Goal: Information Seeking & Learning: Learn about a topic

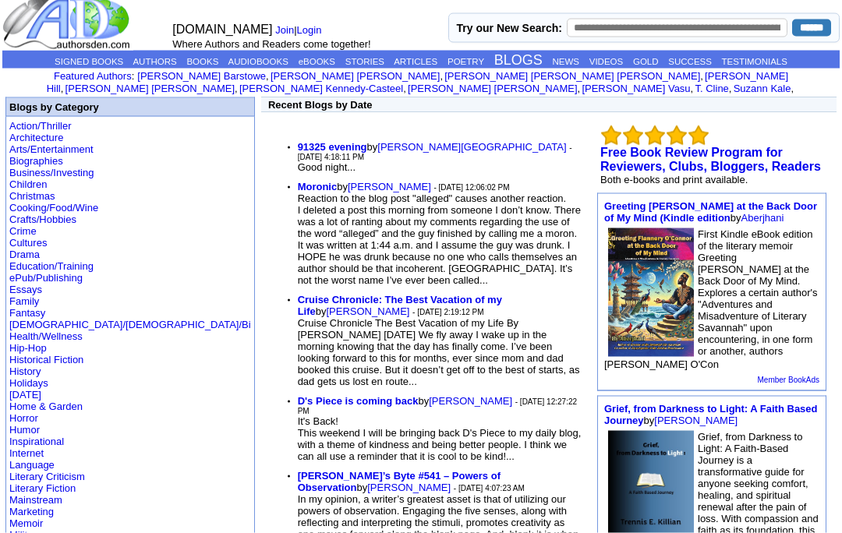
scroll to position [16, 0]
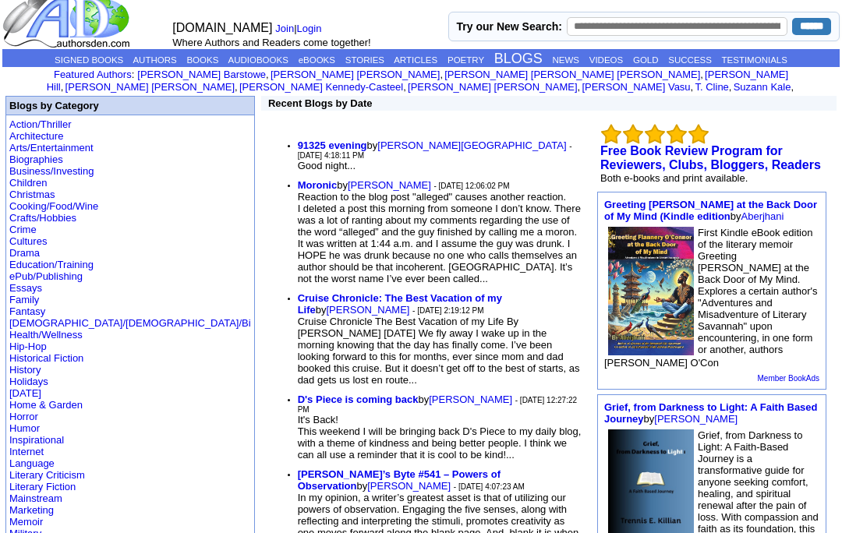
click at [298, 179] on b "Moronic" at bounding box center [318, 185] width 40 height 12
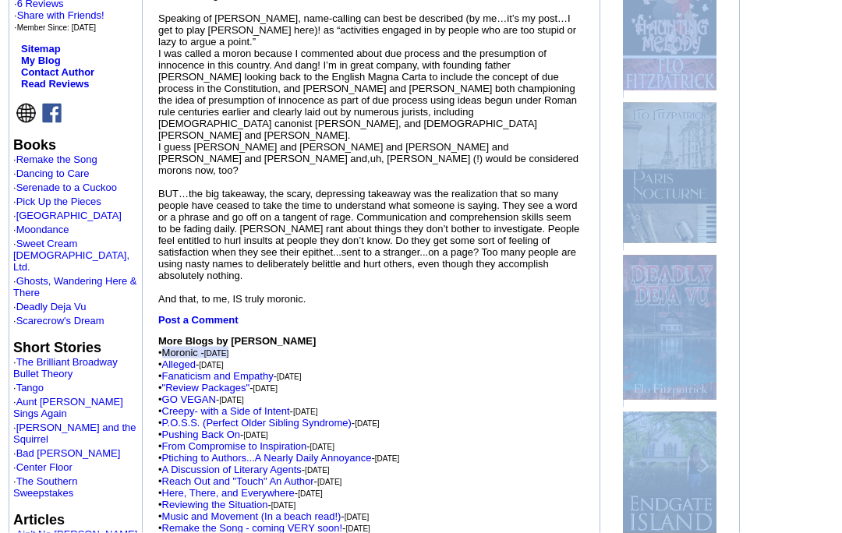
scroll to position [408, 0]
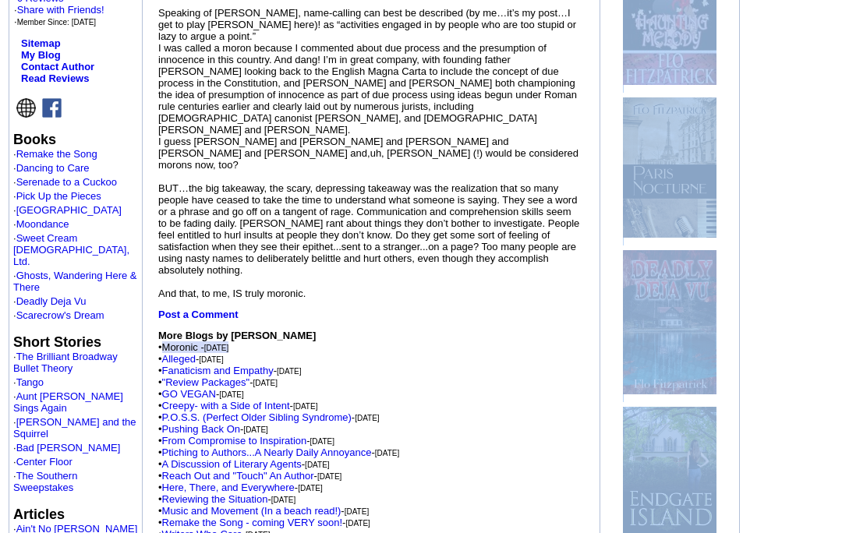
click at [196, 365] on link "Alleged" at bounding box center [179, 359] width 34 height 12
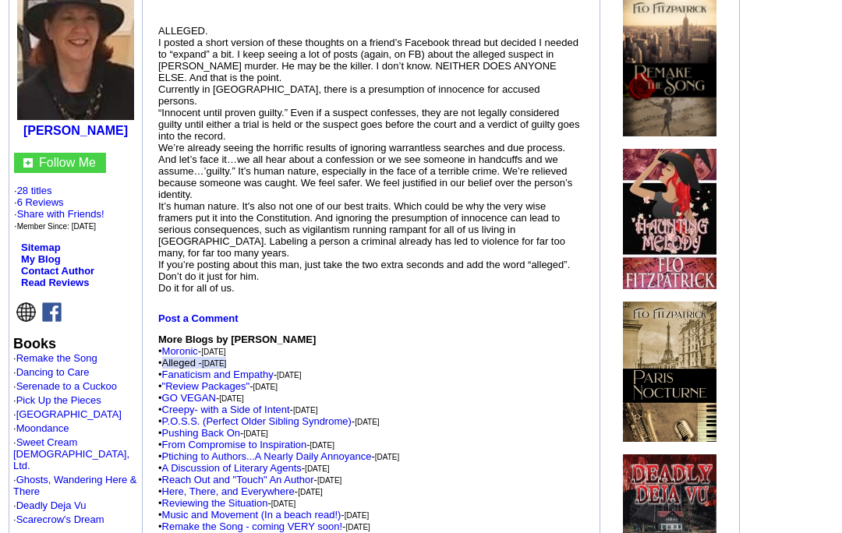
scroll to position [192, 0]
click at [227, 381] on link "Fanaticism and Empathy" at bounding box center [217, 375] width 111 height 12
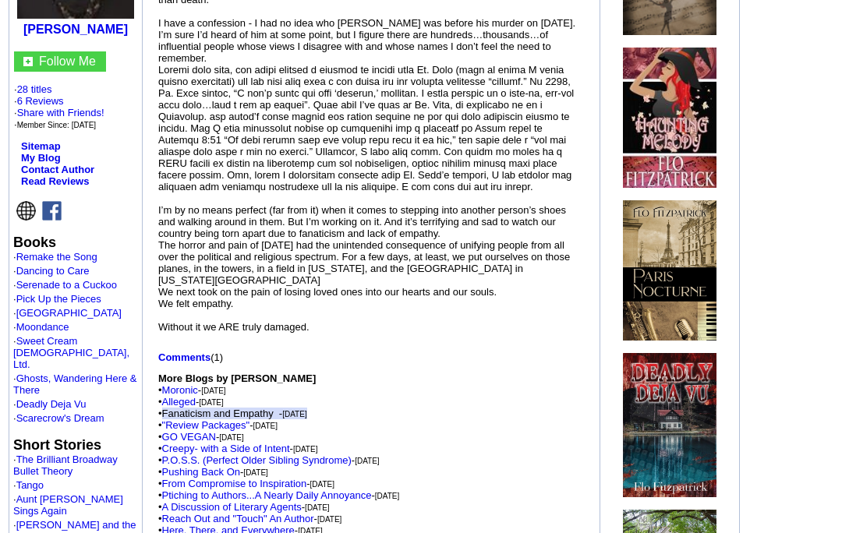
scroll to position [337, 0]
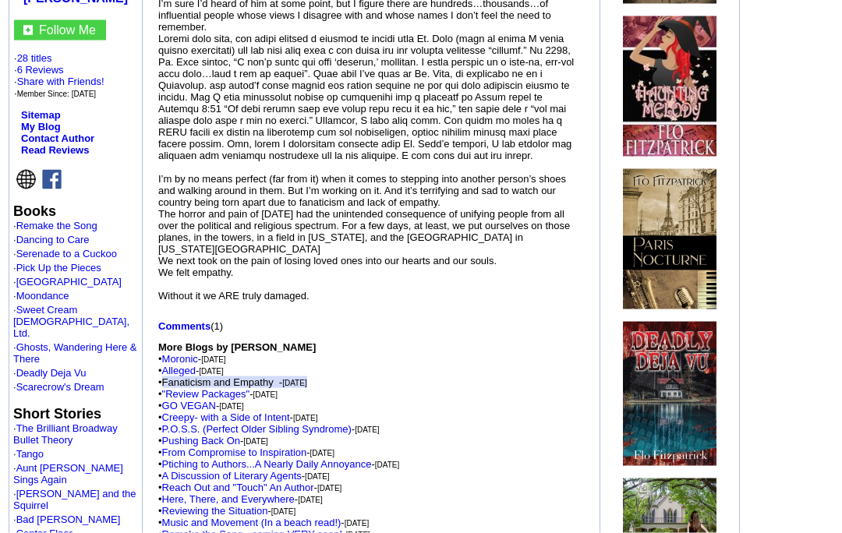
click at [192, 332] on link "Comments" at bounding box center [184, 326] width 52 height 12
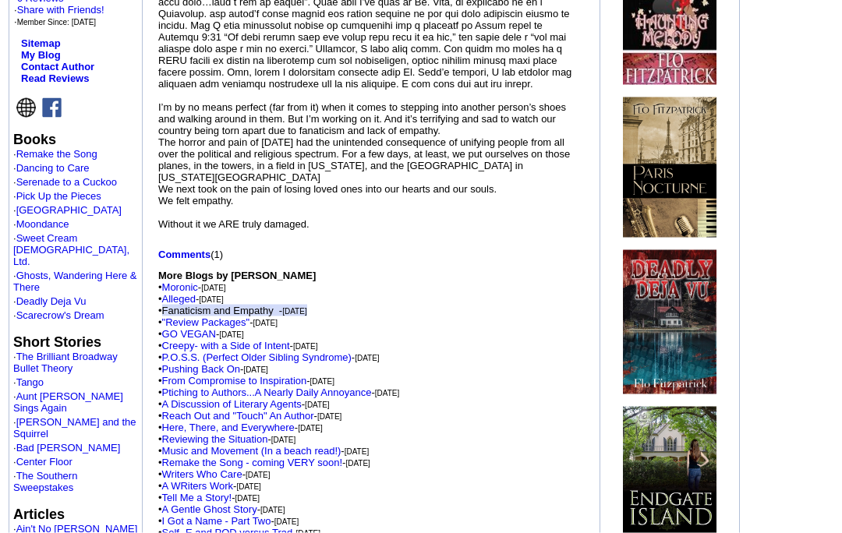
scroll to position [398, 0]
click at [192, 304] on link "Alleged" at bounding box center [179, 298] width 34 height 12
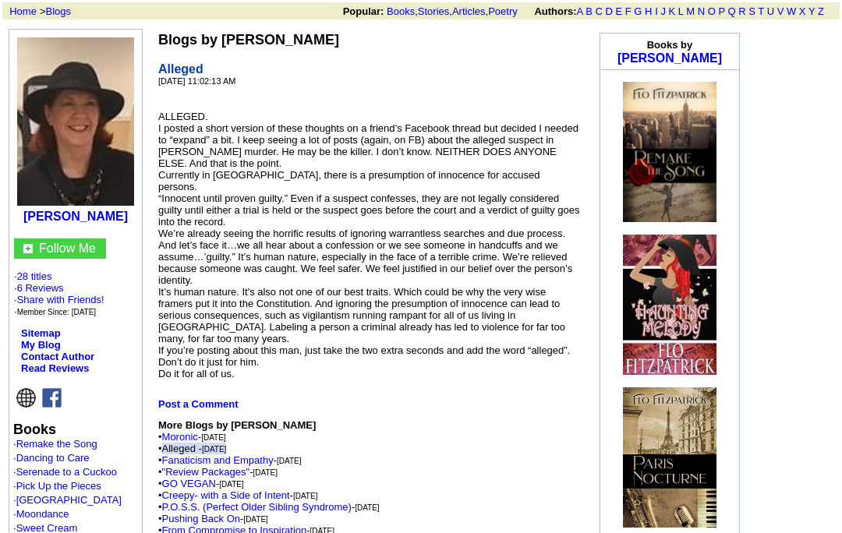
scroll to position [106, 0]
click at [199, 432] on font "More Blogs by [PERSON_NAME]" at bounding box center [236, 426] width 157 height 12
click at [189, 444] on link "Moronic" at bounding box center [180, 438] width 36 height 12
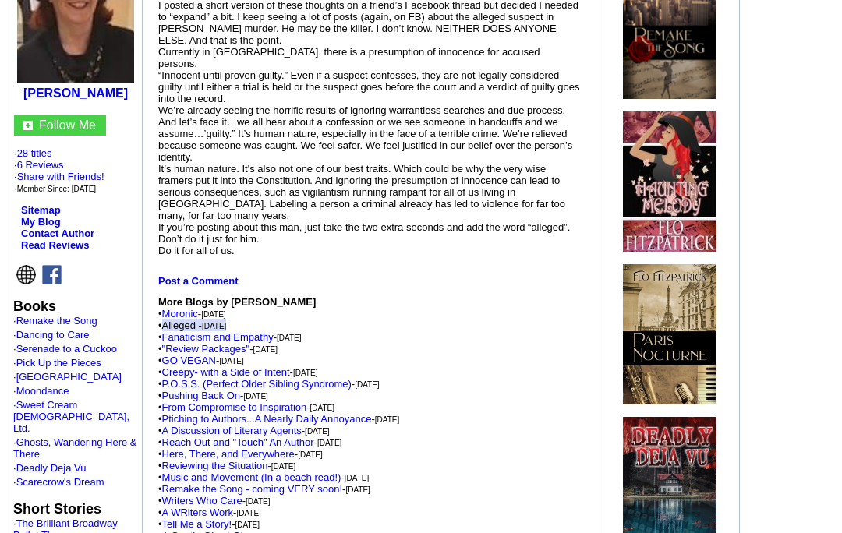
scroll to position [229, 0]
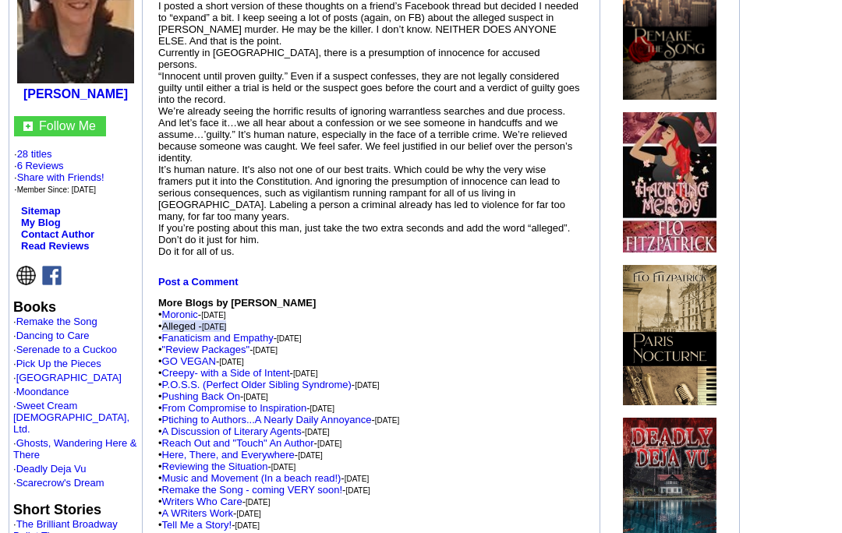
click at [231, 355] on link ""Review Packages"" at bounding box center [206, 350] width 88 height 12
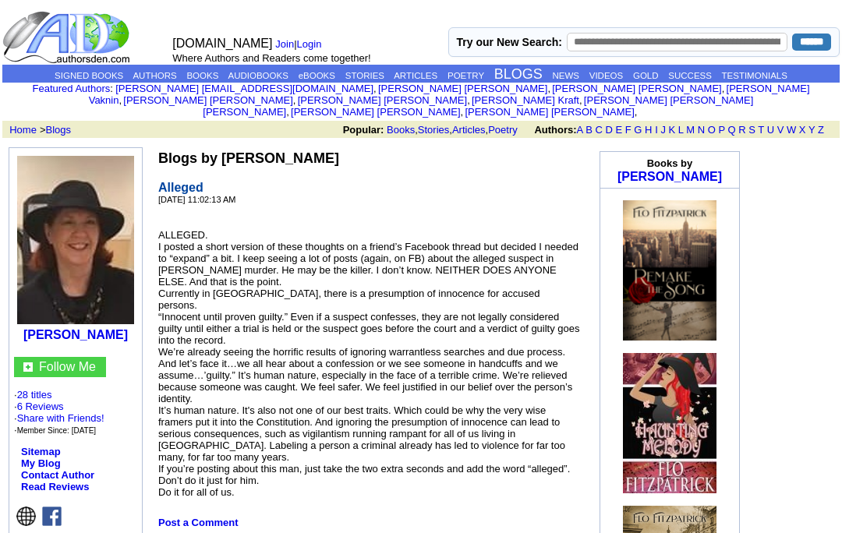
click at [426, 71] on link "ARTICLES" at bounding box center [416, 75] width 44 height 9
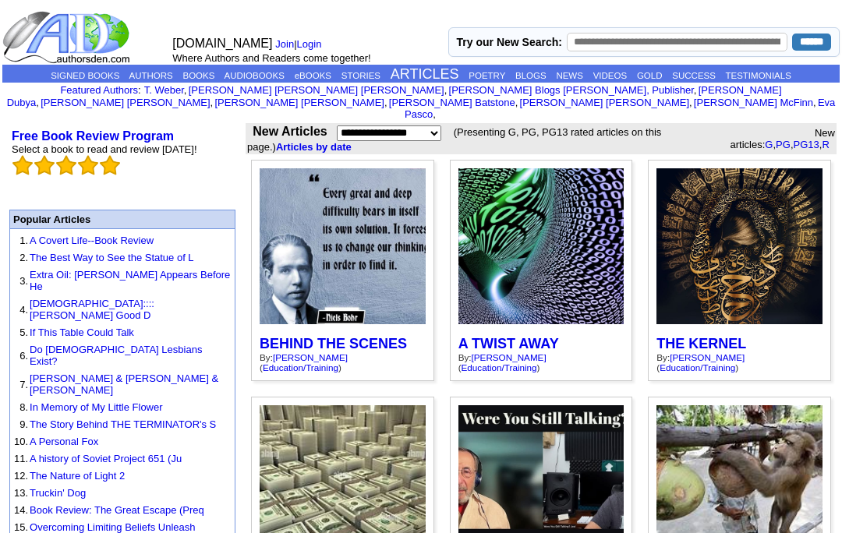
click at [319, 38] on link "Login" at bounding box center [309, 44] width 25 height 12
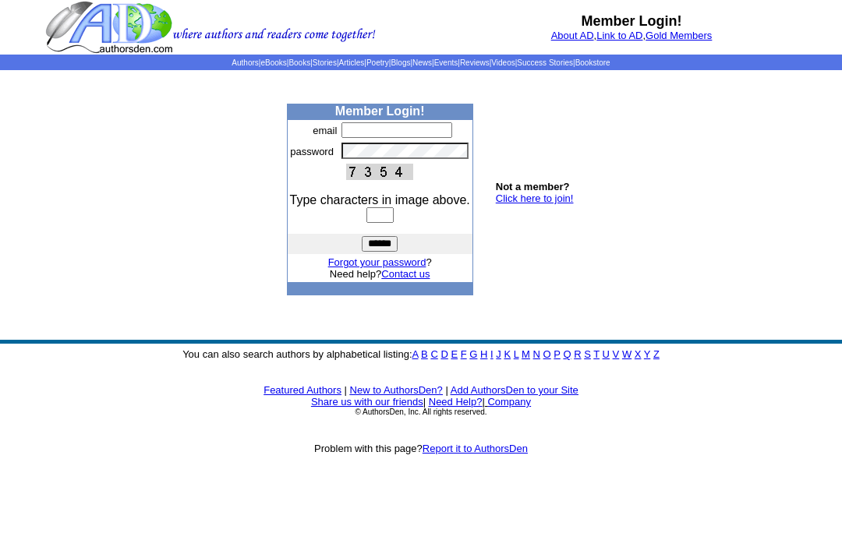
type input "**********"
click at [391, 223] on input "text" at bounding box center [379, 215] width 27 height 16
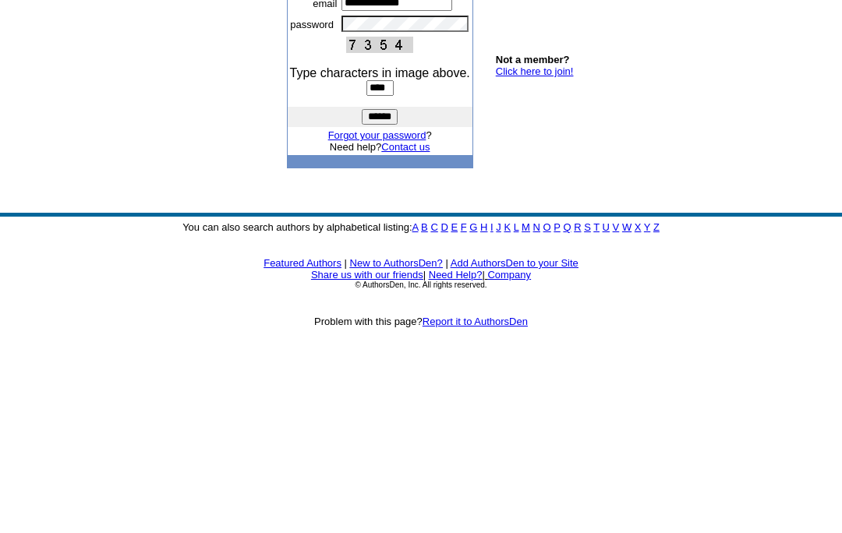
type input "****"
click at [380, 236] on input "******" at bounding box center [380, 244] width 36 height 16
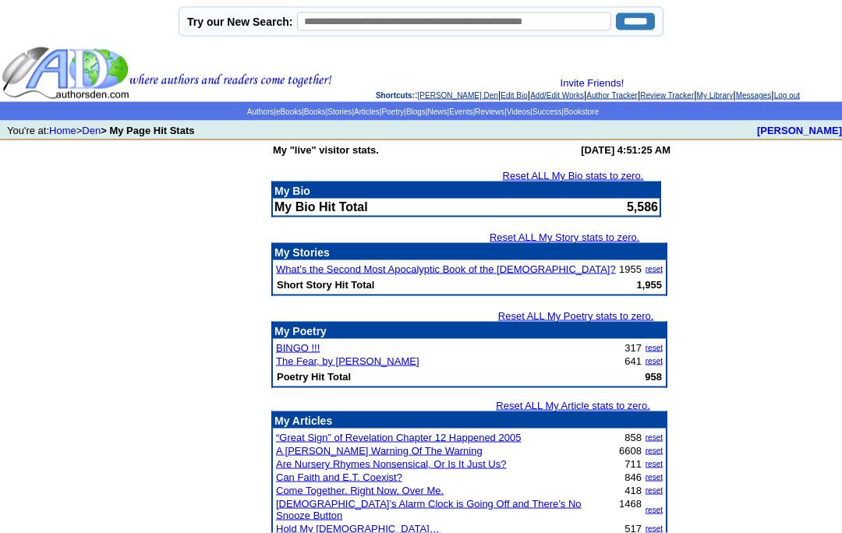
scroll to position [2, 0]
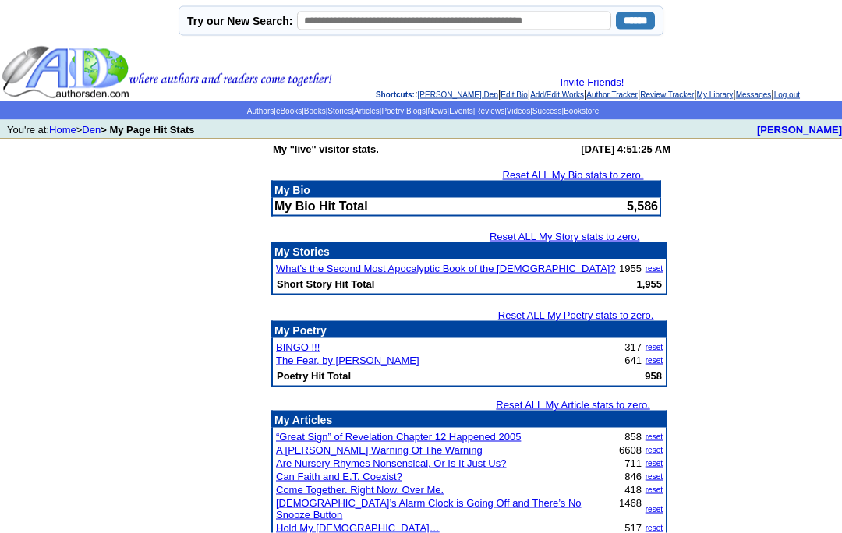
click at [215, 99] on img at bounding box center [167, 72] width 330 height 55
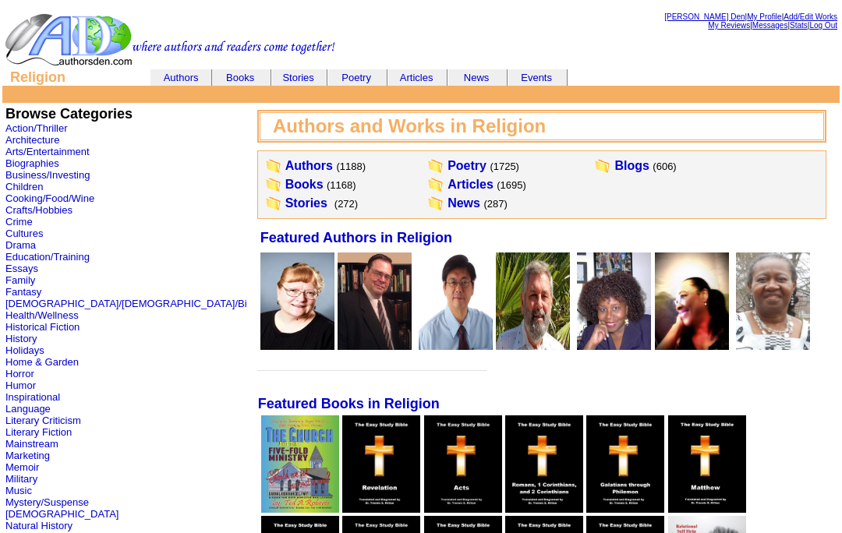
click at [447, 189] on link "Articles" at bounding box center [470, 184] width 46 height 13
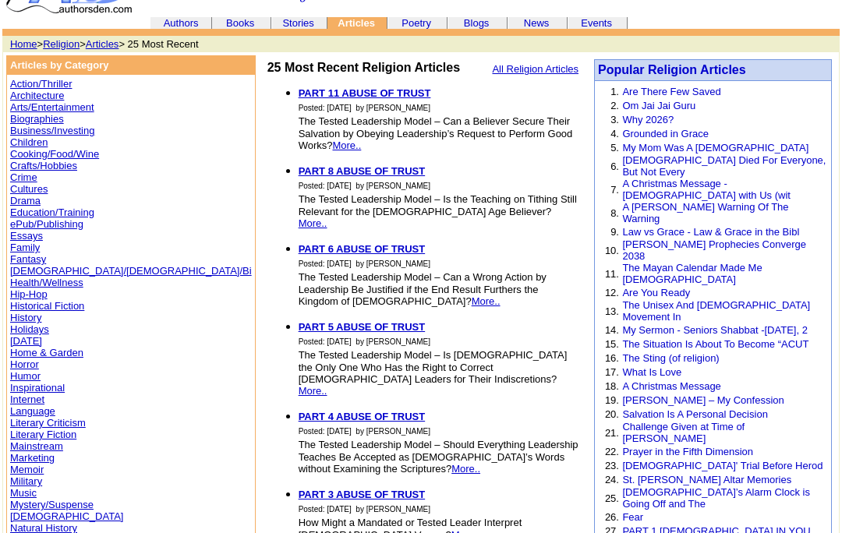
scroll to position [23, 0]
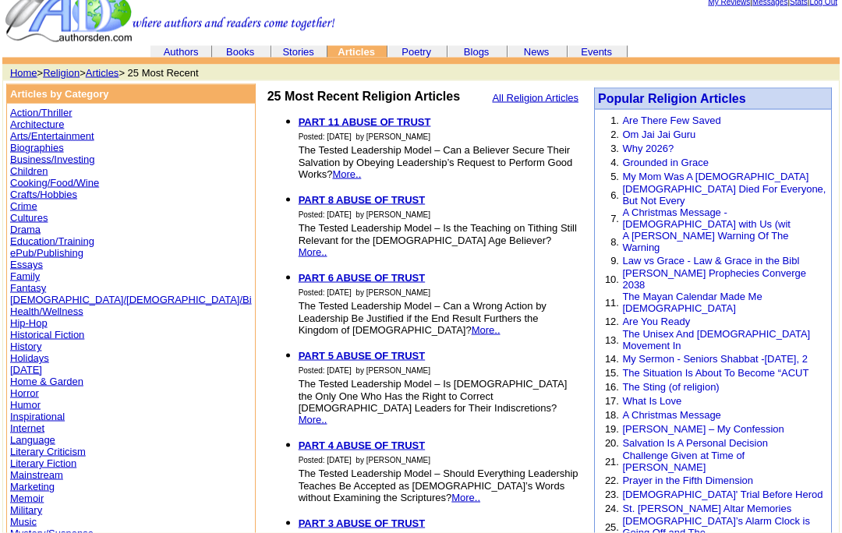
click at [688, 182] on link "My Mom Was A Saint" at bounding box center [715, 177] width 186 height 12
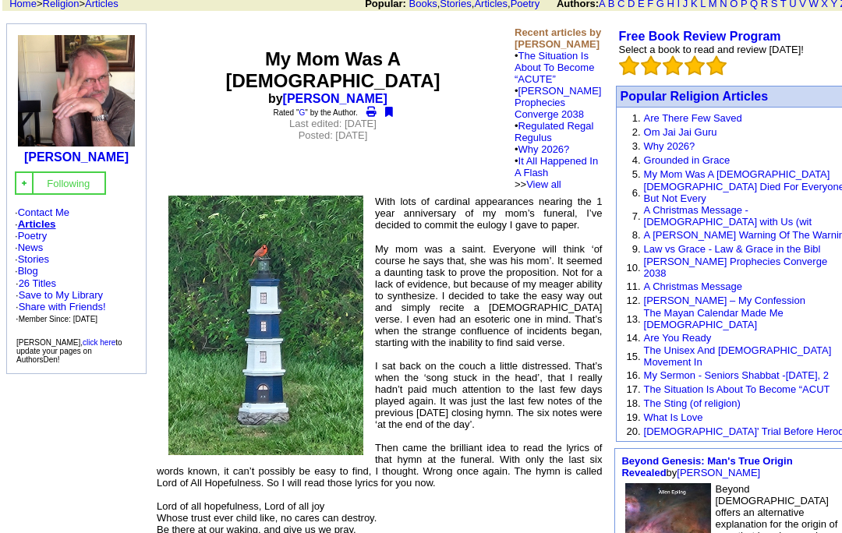
scroll to position [129, 0]
click at [734, 91] on font "Popular Religion Articles" at bounding box center [694, 96] width 148 height 13
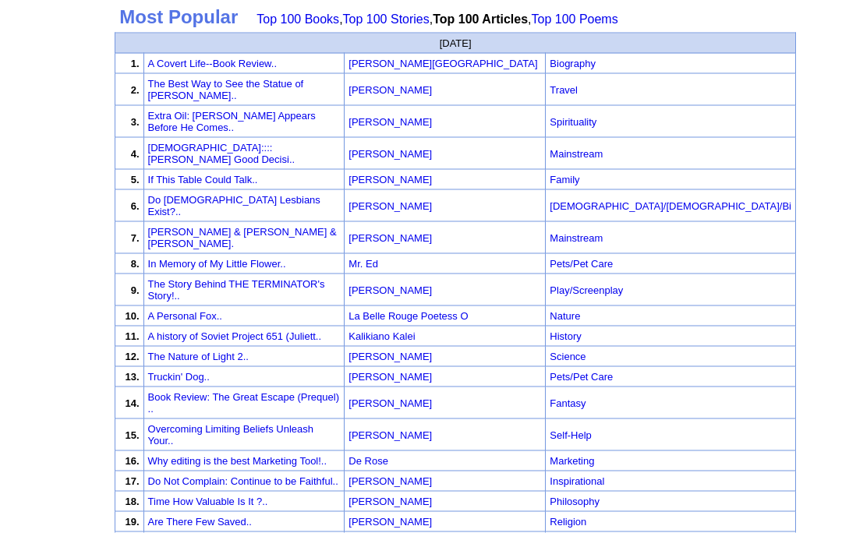
scroll to position [153, 0]
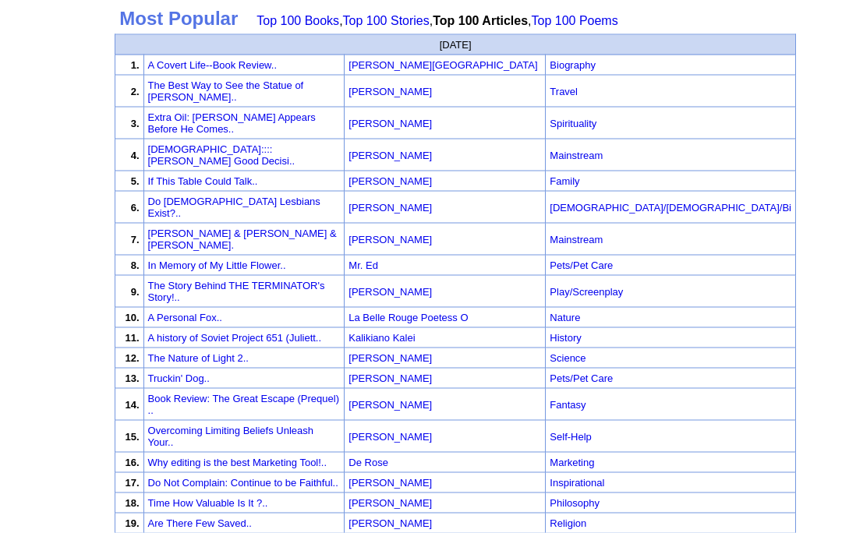
click at [316, 111] on link "Extra Oil: [PERSON_NAME] Appears Before He Comes.." at bounding box center [232, 122] width 168 height 23
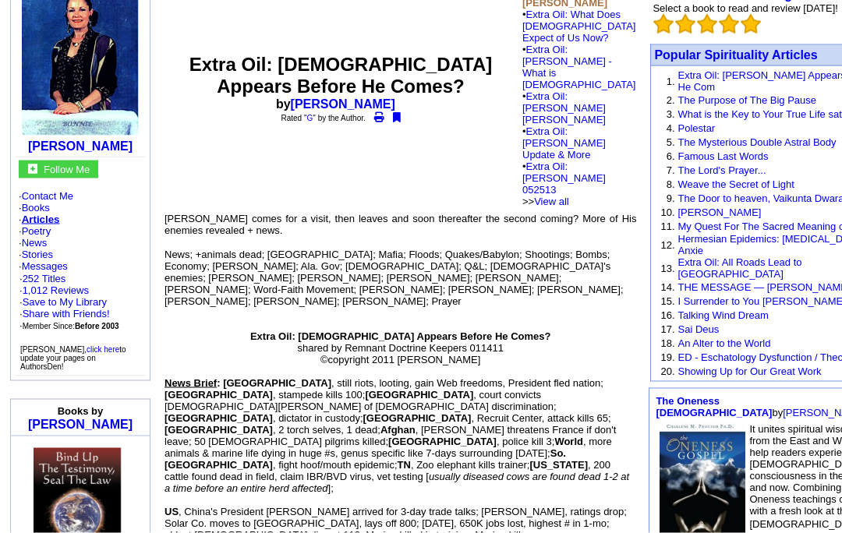
scroll to position [175, 0]
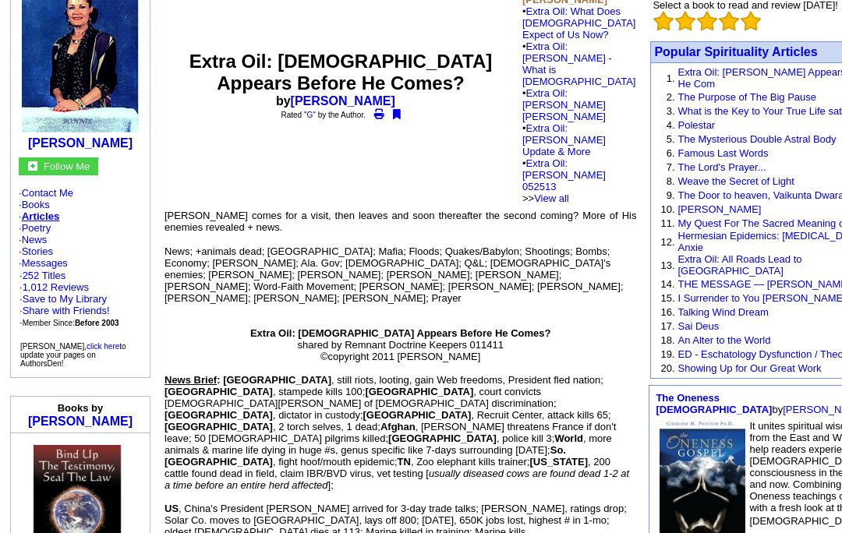
click at [85, 293] on link "1,012 Reviews" at bounding box center [56, 287] width 66 height 12
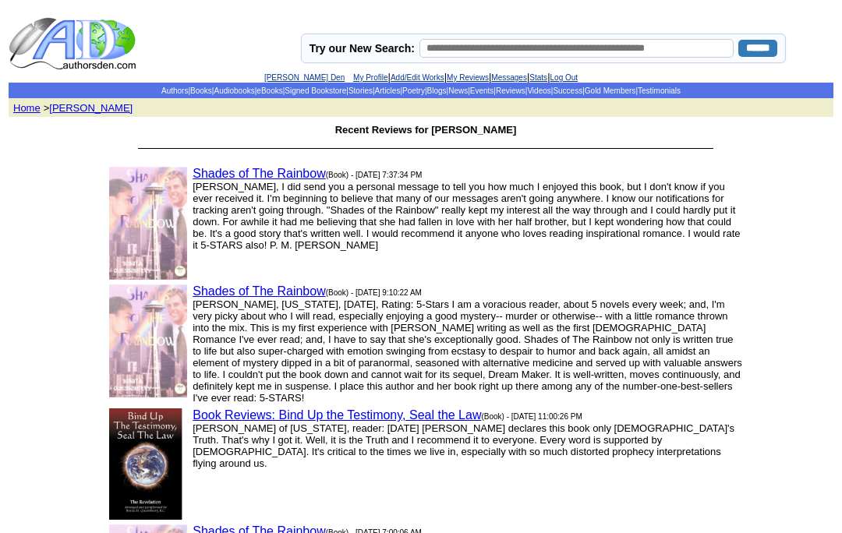
click at [383, 91] on link "Articles" at bounding box center [388, 91] width 26 height 9
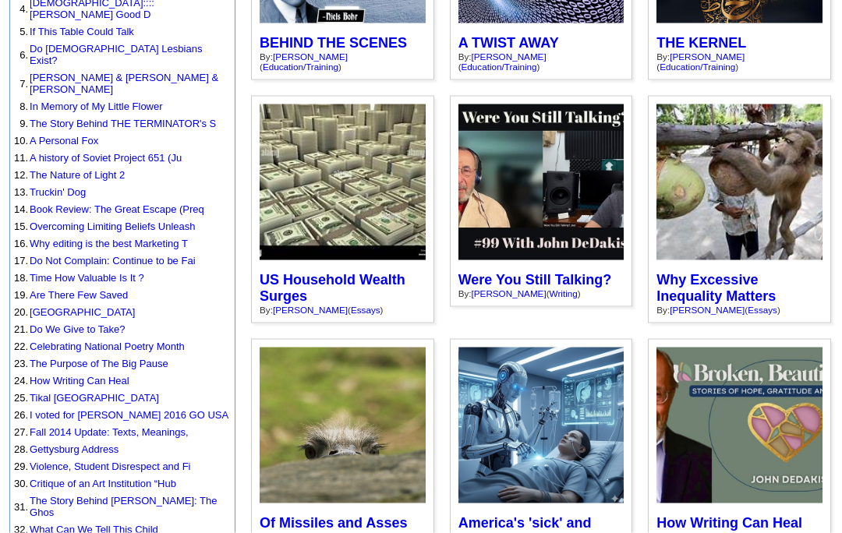
scroll to position [308, 0]
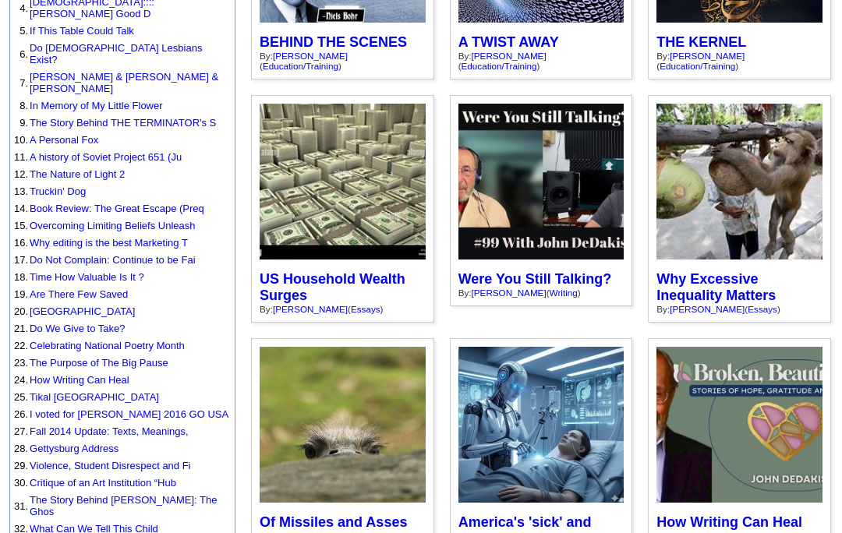
click at [62, 186] on link "Truckin' Dog" at bounding box center [58, 192] width 56 height 12
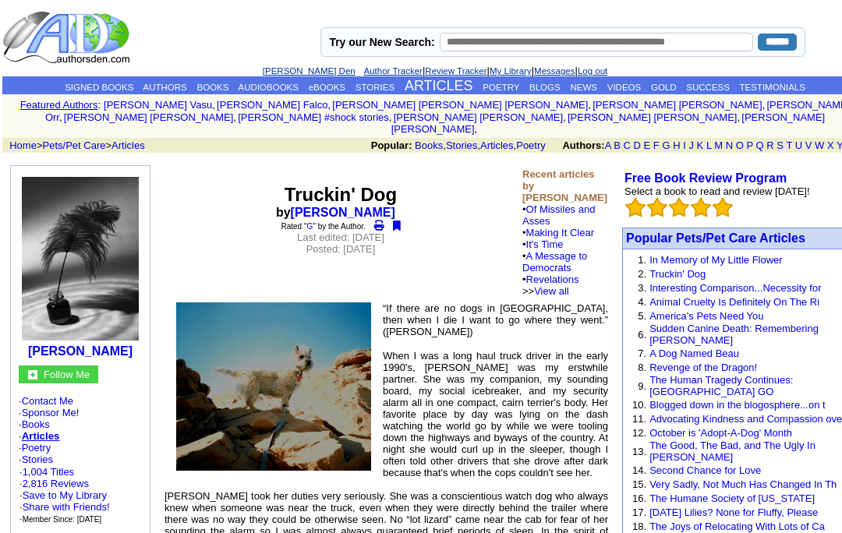
click at [543, 87] on link "BLOGS" at bounding box center [544, 87] width 31 height 9
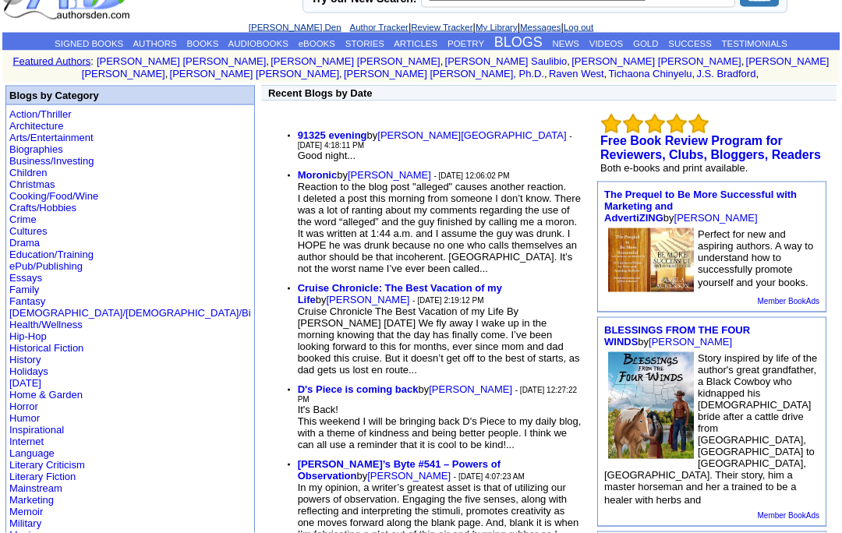
scroll to position [46, 0]
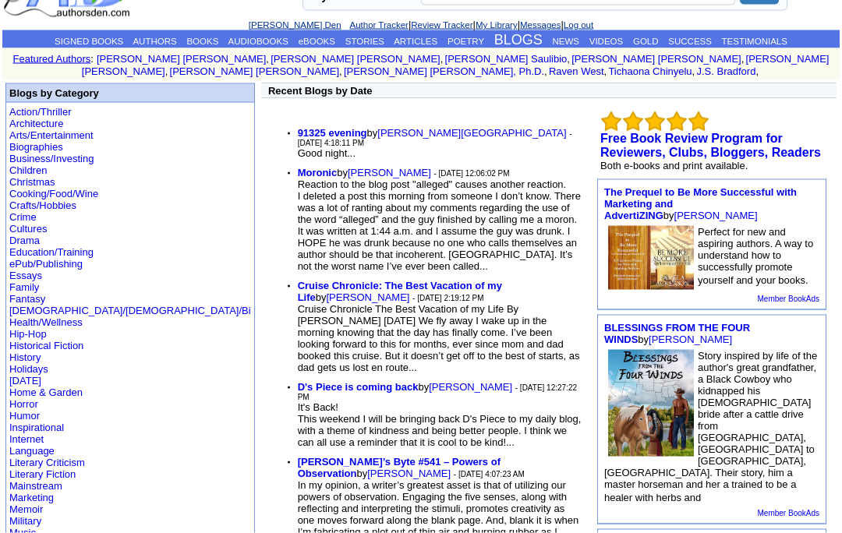
click at [298, 173] on b "Moronic" at bounding box center [318, 173] width 40 height 12
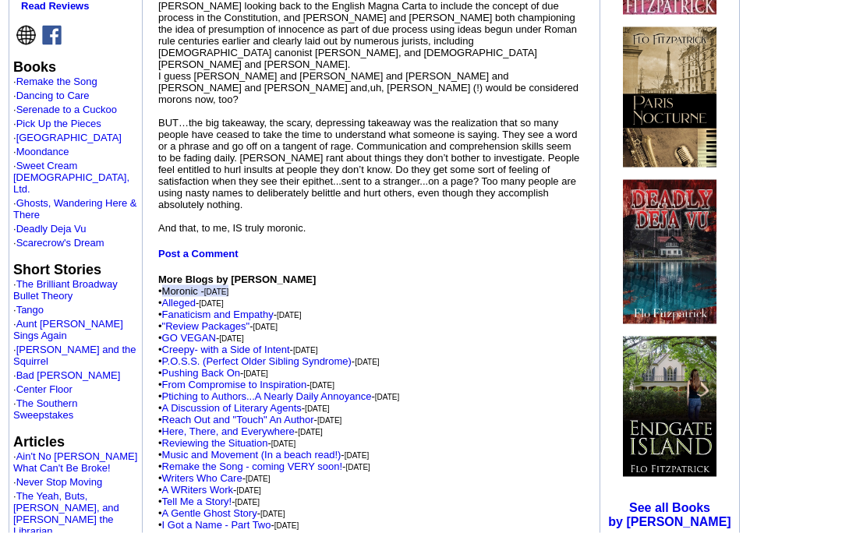
scroll to position [481, 0]
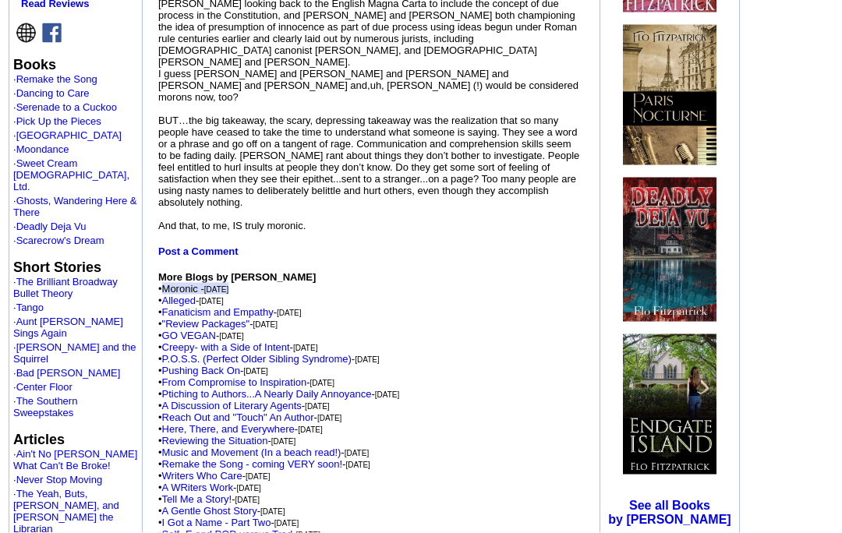
click at [193, 306] on link "Alleged" at bounding box center [179, 301] width 34 height 12
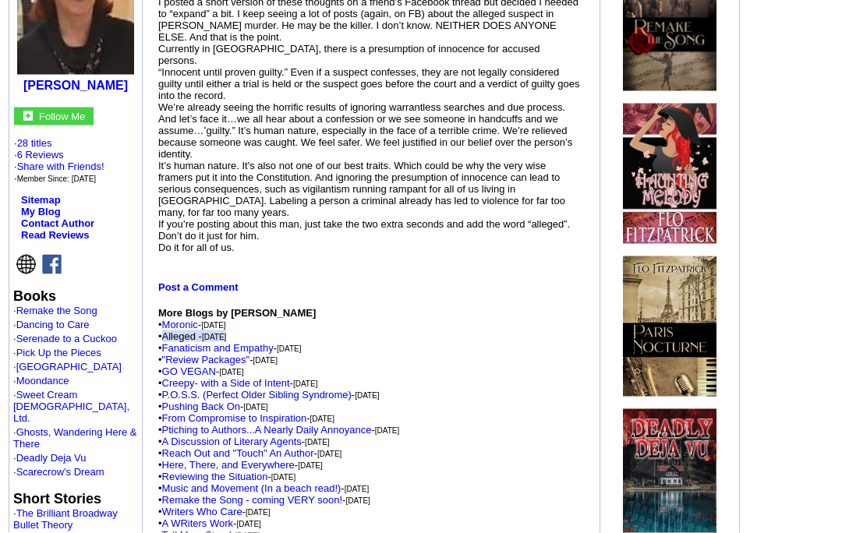
scroll to position [250, 0]
click at [263, 353] on link "Fanaticism and Empathy" at bounding box center [217, 347] width 111 height 12
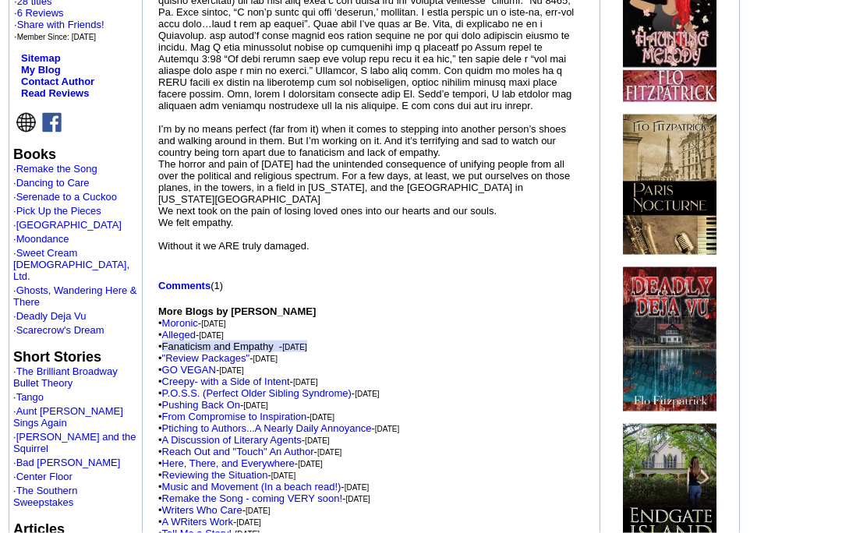
scroll to position [395, 0]
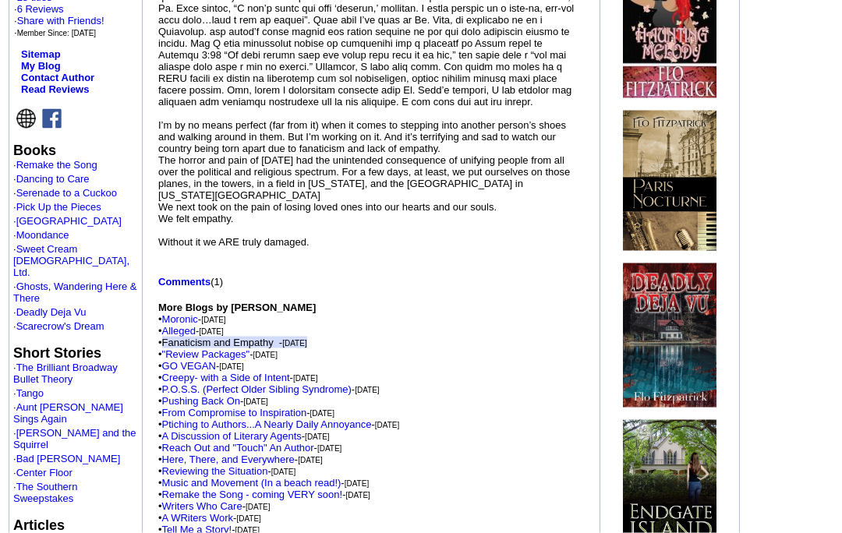
click at [186, 287] on link "Comments" at bounding box center [184, 282] width 52 height 12
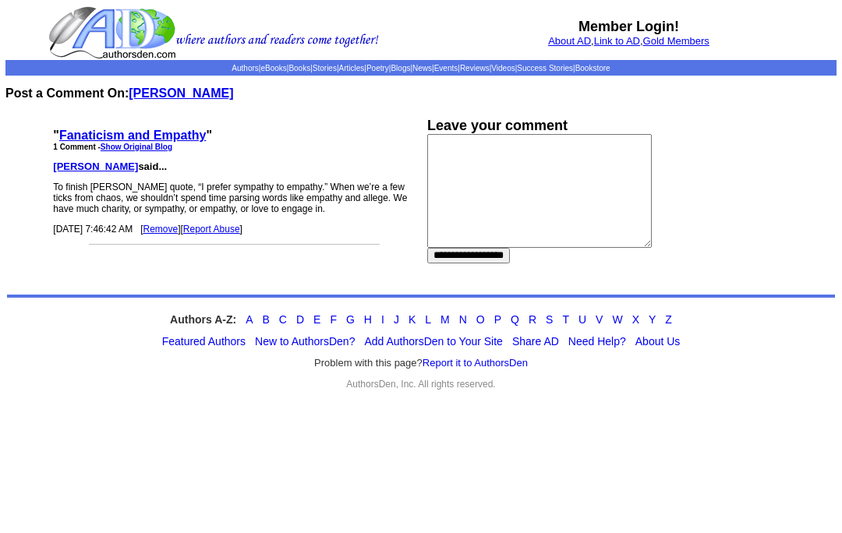
click at [690, 43] on link "Gold Members" at bounding box center [676, 41] width 66 height 12
